Goal: Find specific page/section: Find specific page/section

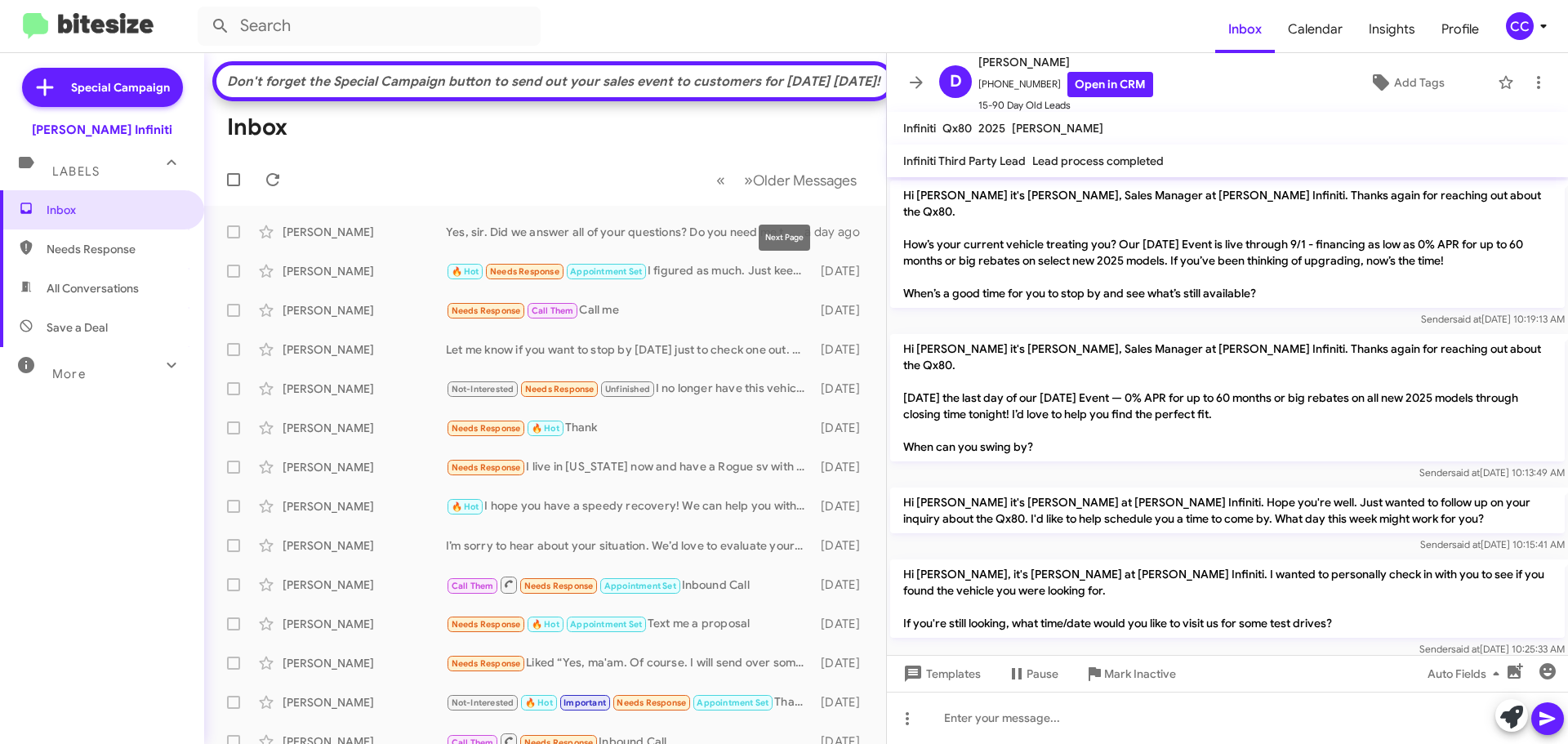
scroll to position [619, 0]
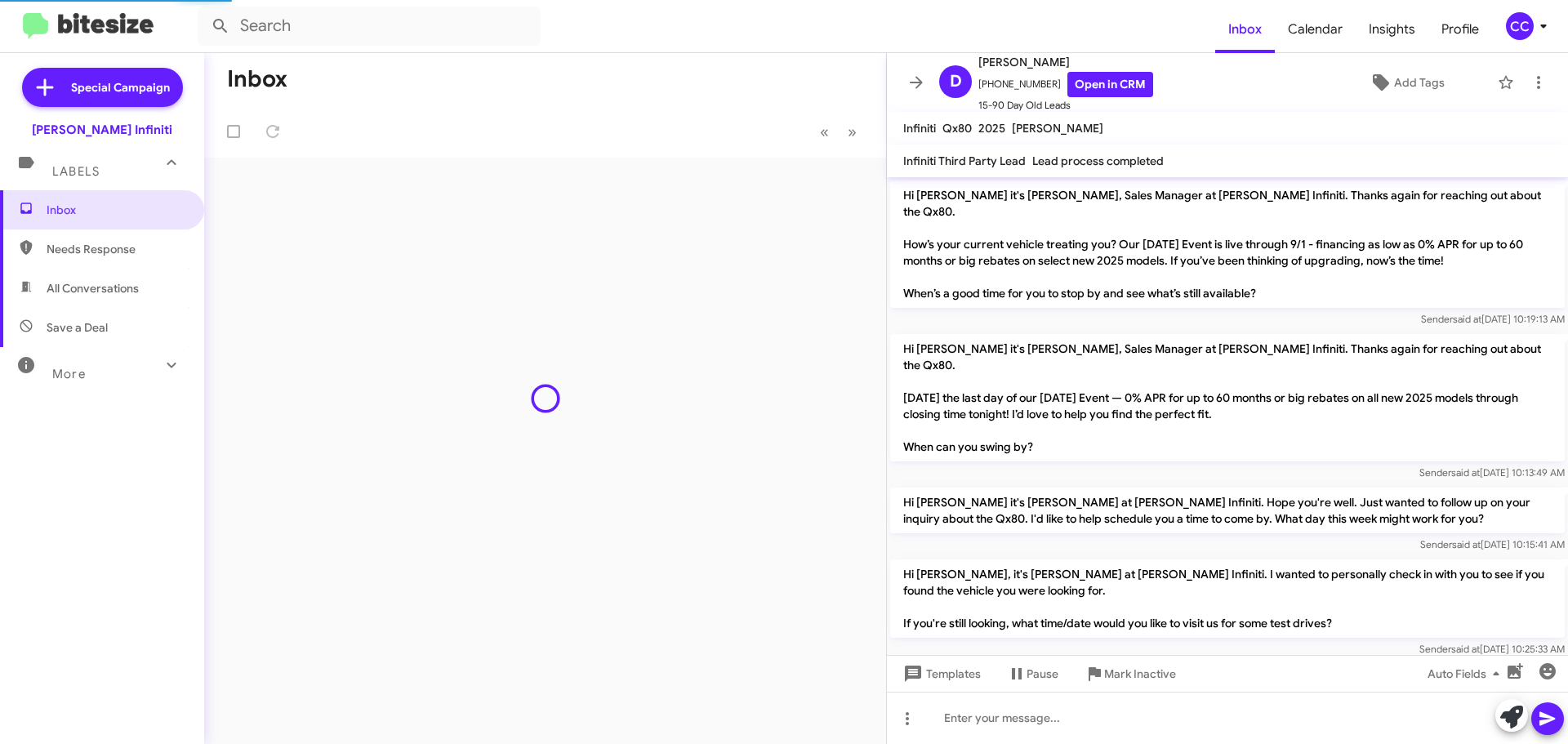
scroll to position [619, 0]
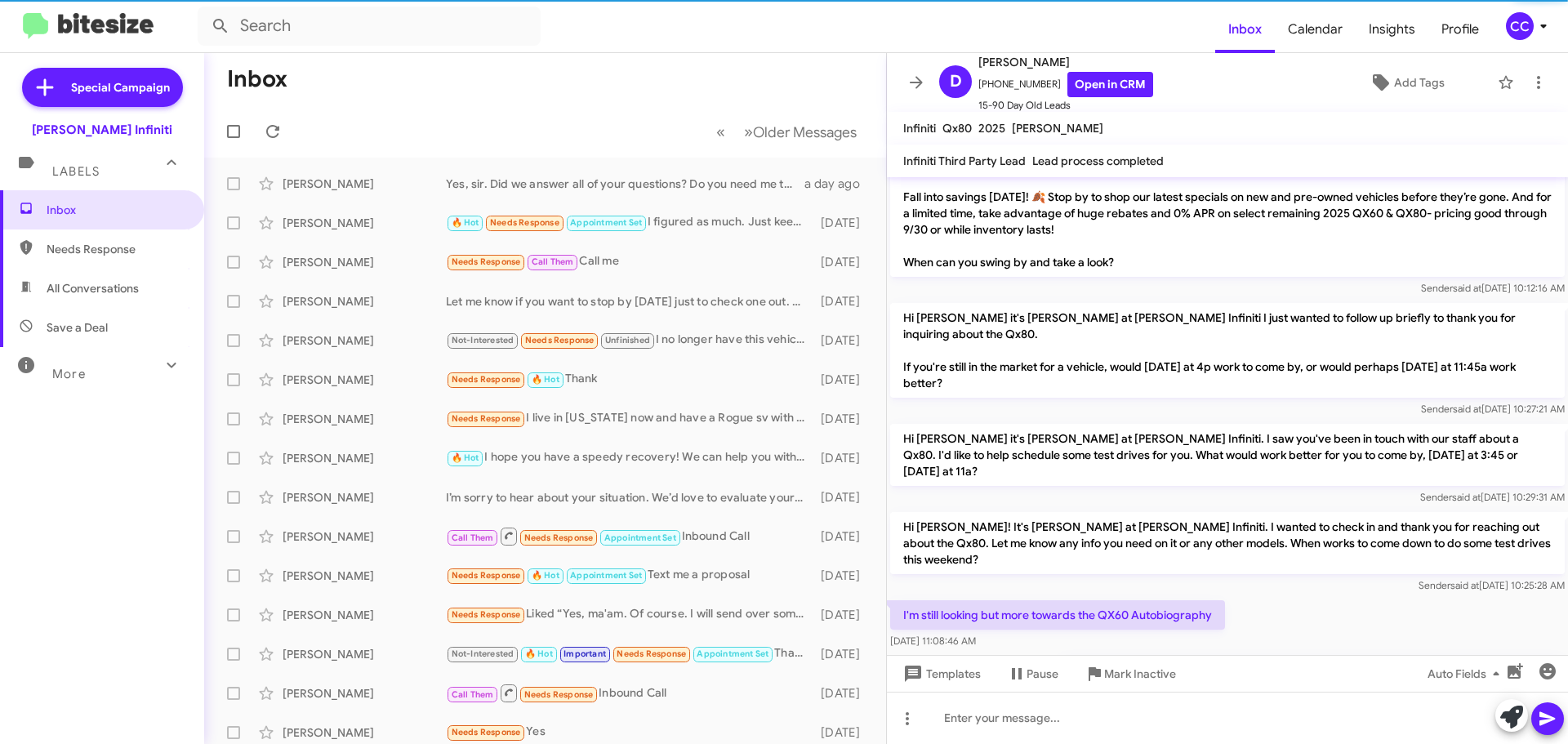
click at [101, 286] on span "All Conversations" at bounding box center [92, 289] width 92 height 16
type input "in:all-conversations"
